Goal: Find specific page/section: Find specific page/section

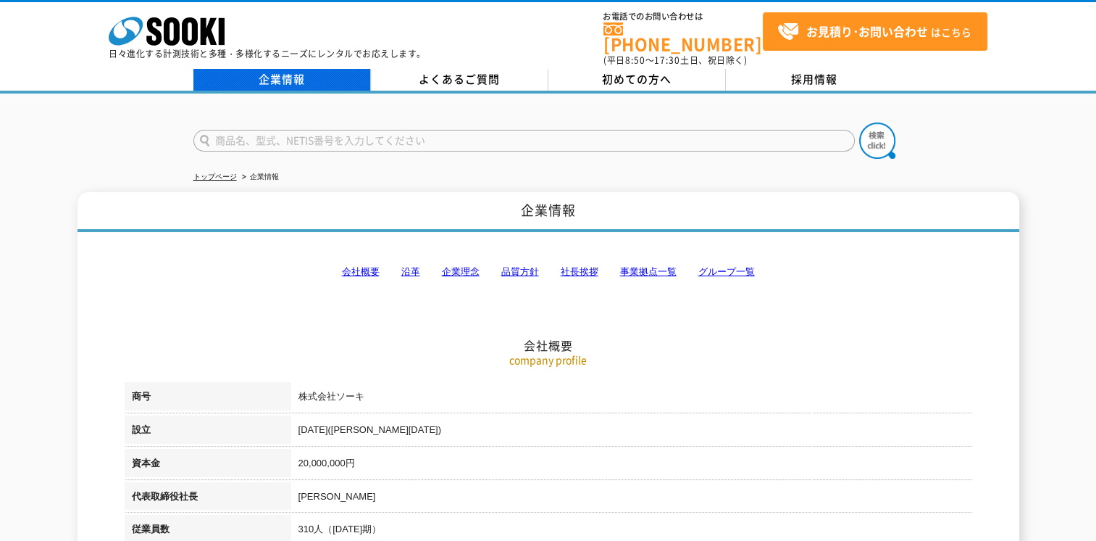
click at [278, 70] on link "企業情報" at bounding box center [282, 80] width 178 height 22
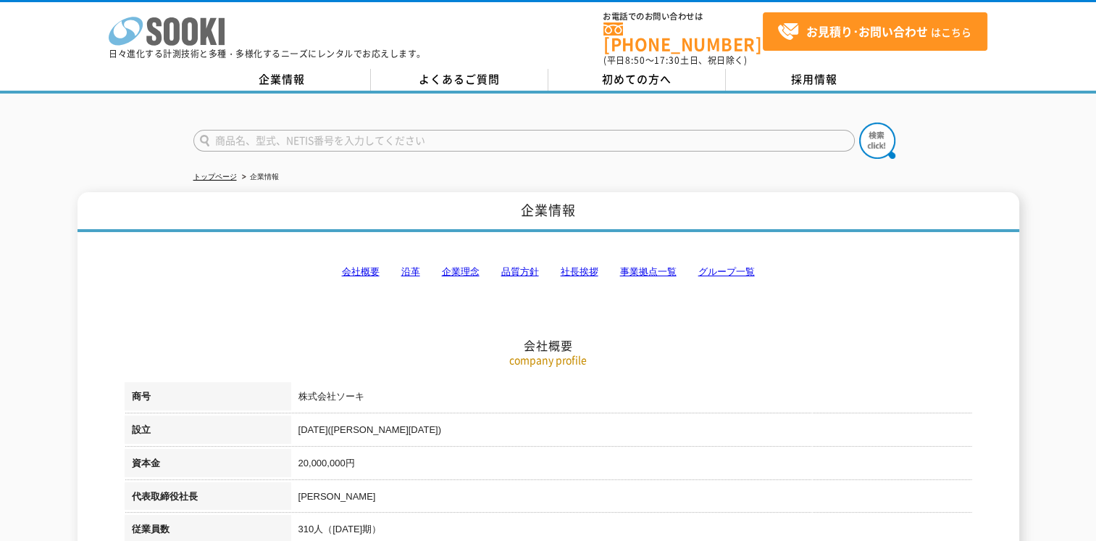
click at [179, 36] on icon at bounding box center [172, 31] width 16 height 28
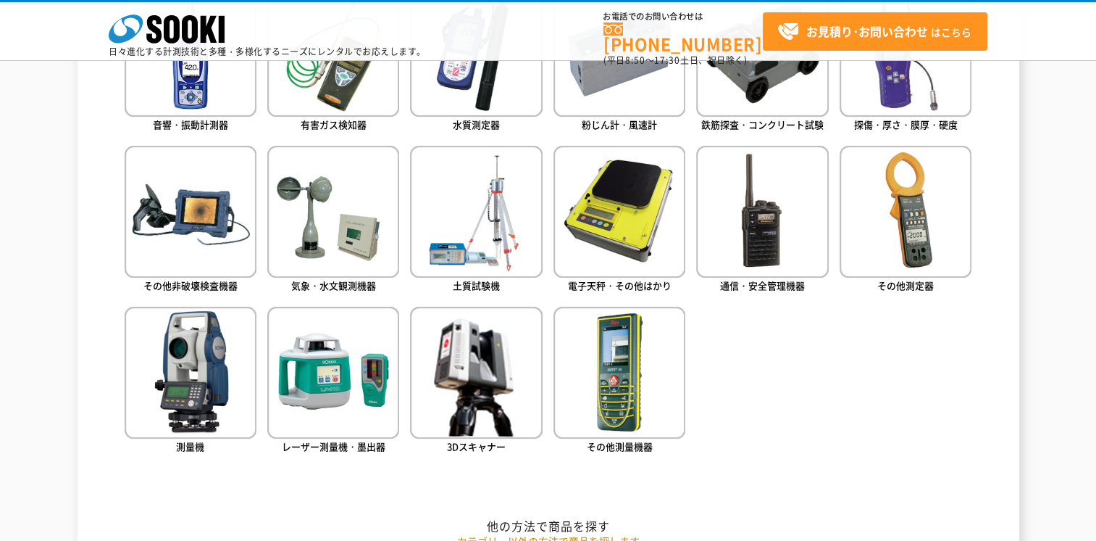
scroll to position [797, 0]
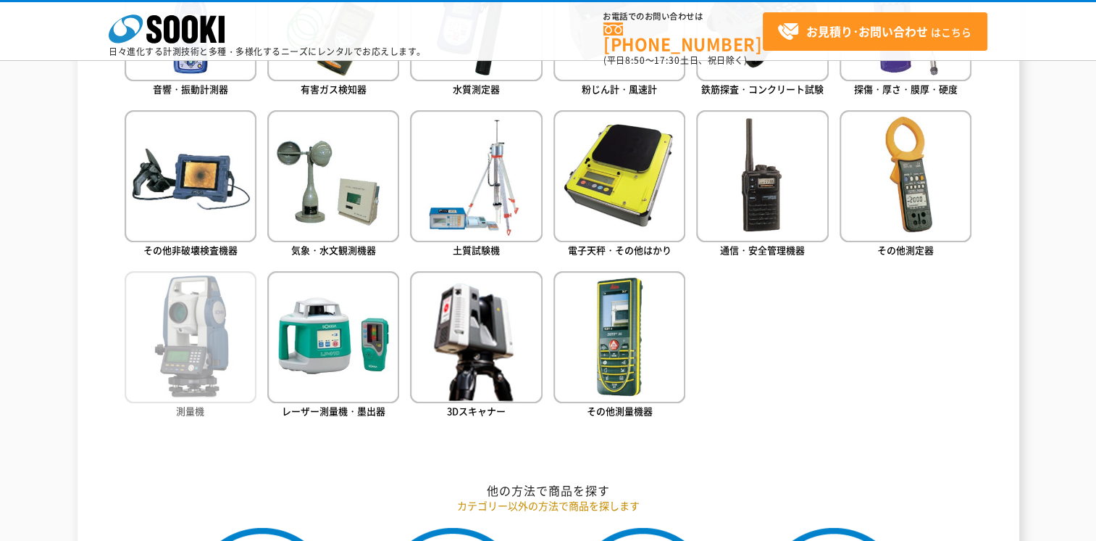
click at [225, 383] on img at bounding box center [191, 337] width 132 height 132
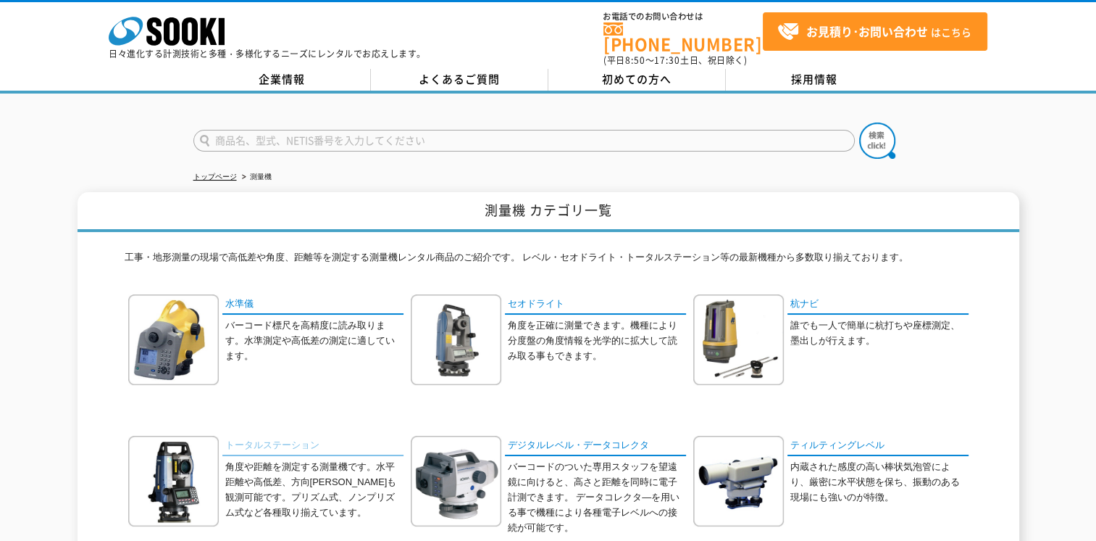
click at [262, 435] on link "トータルステーション" at bounding box center [312, 445] width 181 height 21
